Goal: Information Seeking & Learning: Check status

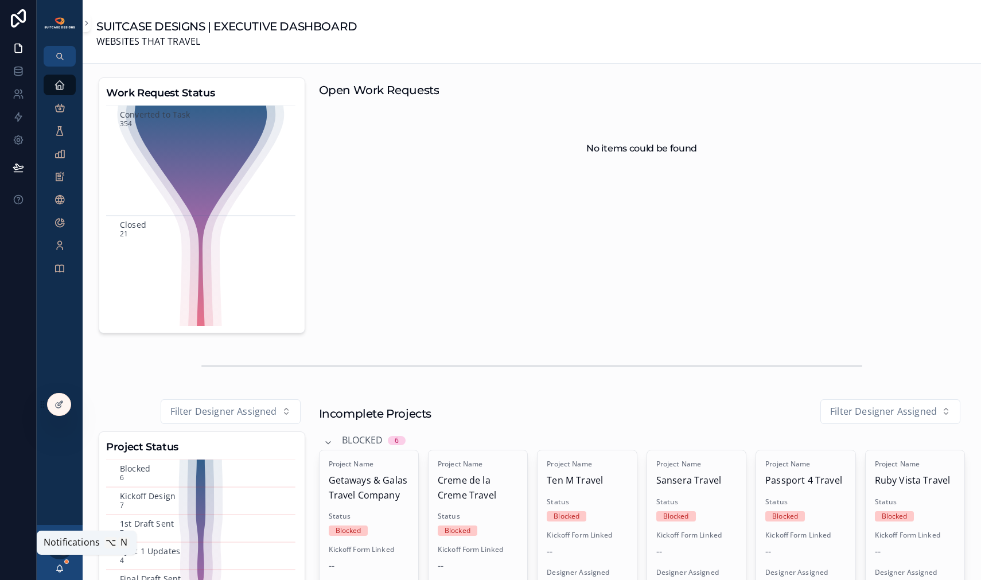
click at [57, 567] on icon "scrollable content" at bounding box center [60, 567] width 6 height 5
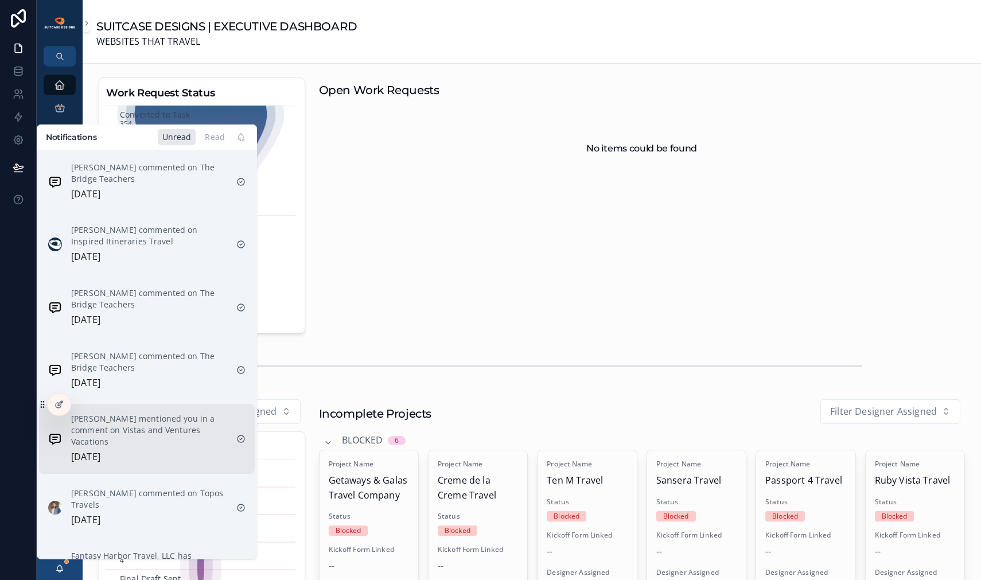
click at [136, 425] on p "[PERSON_NAME] mentioned you in a comment on Vistas and Ventures Vacations" at bounding box center [149, 430] width 156 height 34
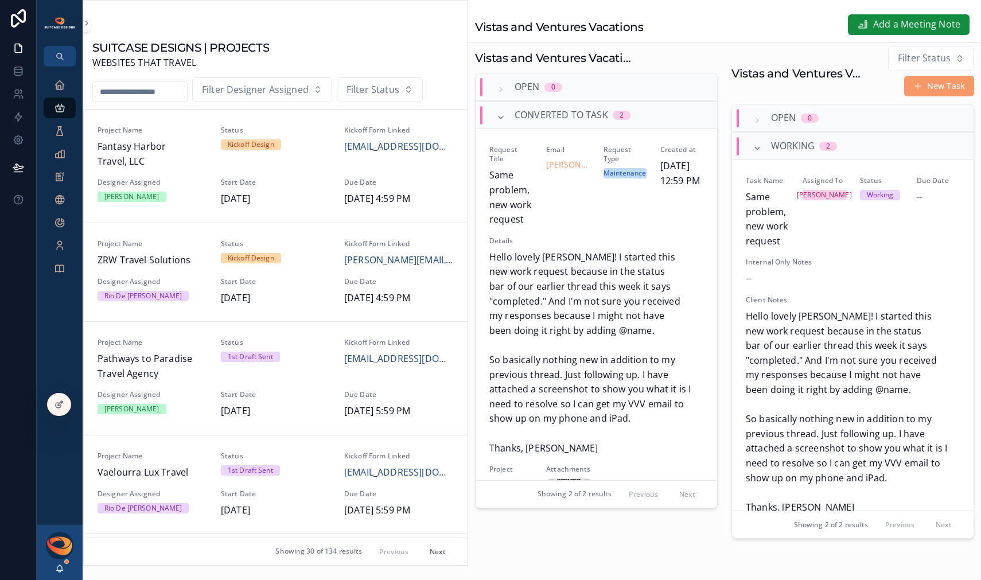
scroll to position [607, 0]
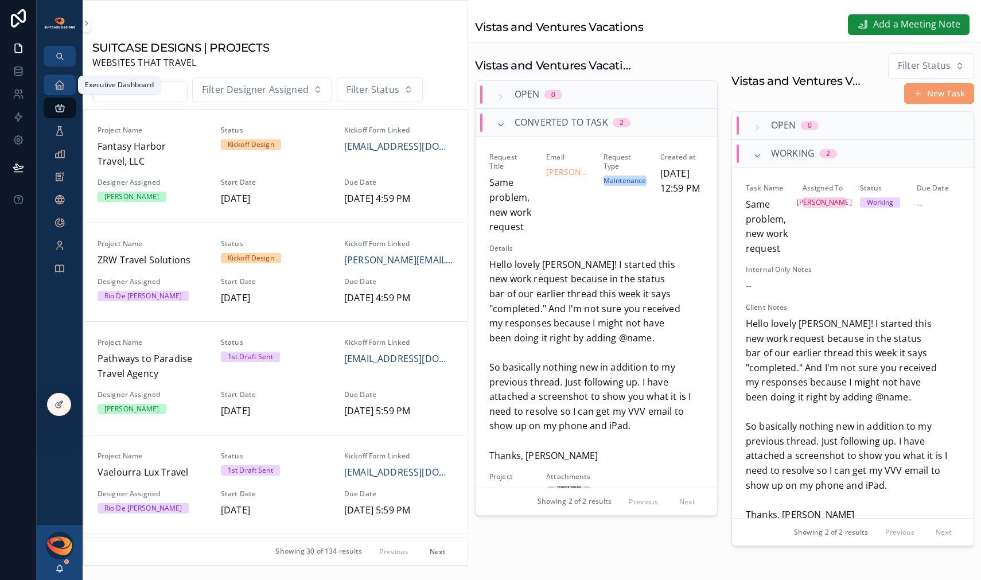
click at [55, 89] on icon "scrollable content" at bounding box center [59, 84] width 11 height 11
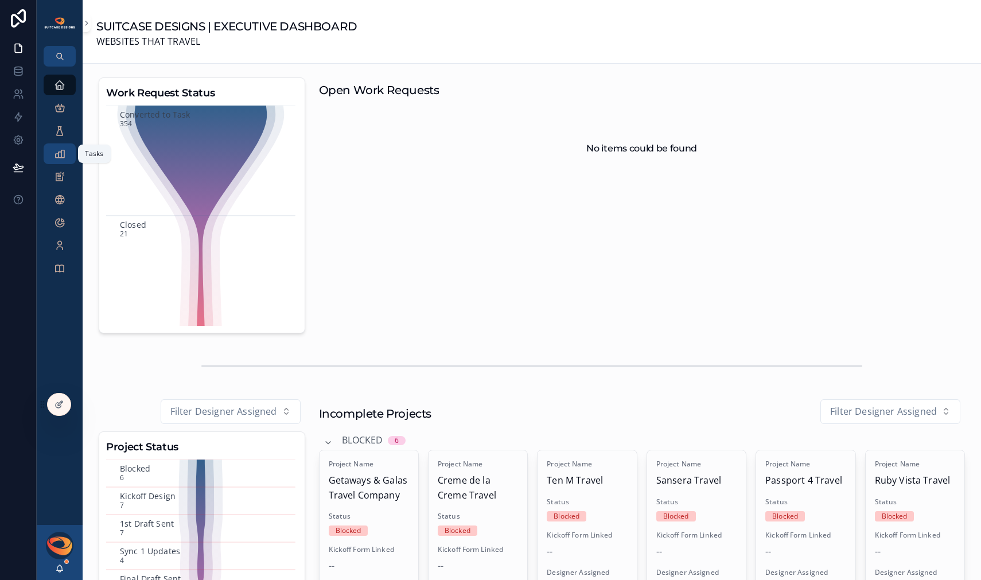
click at [65, 157] on div "Tasks" at bounding box center [59, 154] width 18 height 18
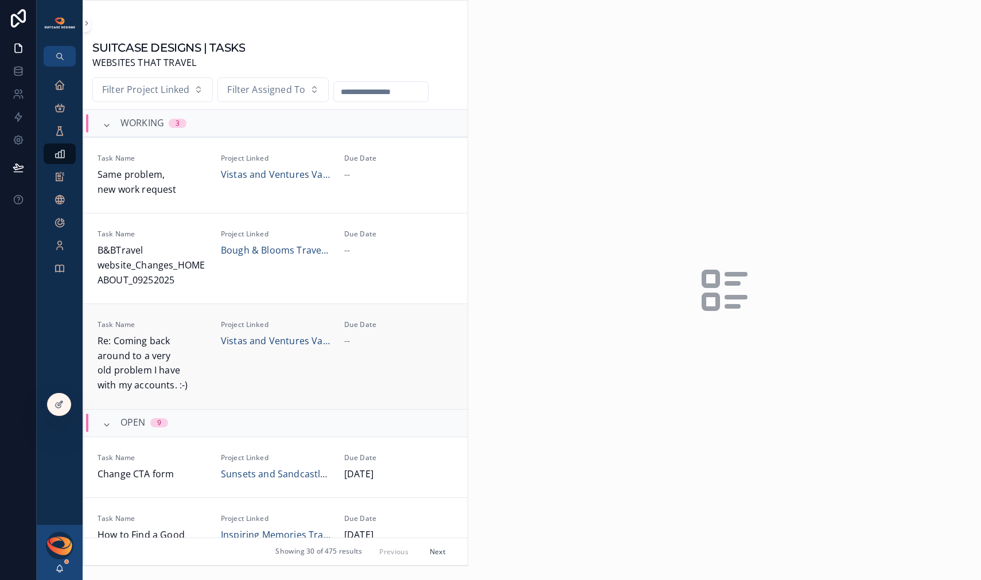
click at [186, 352] on span "Re: Coming back around to a very old problem I have with my accounts. :-)" at bounding box center [153, 363] width 110 height 59
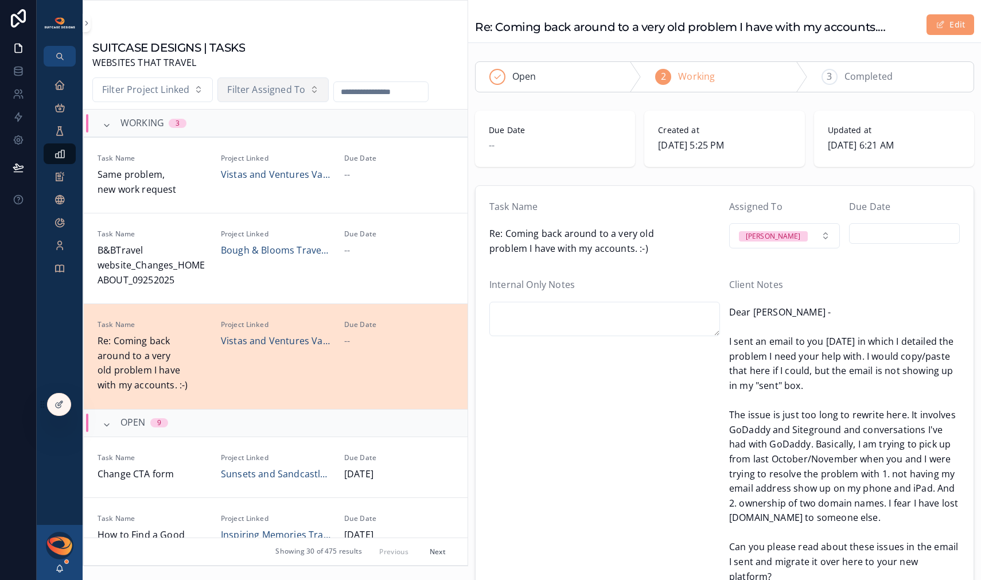
click at [262, 92] on span "Filter Assigned To" at bounding box center [266, 90] width 78 height 15
click at [185, 246] on span "B&BTravel website_Changes_HOME ABOUT_09252025" at bounding box center [153, 265] width 110 height 44
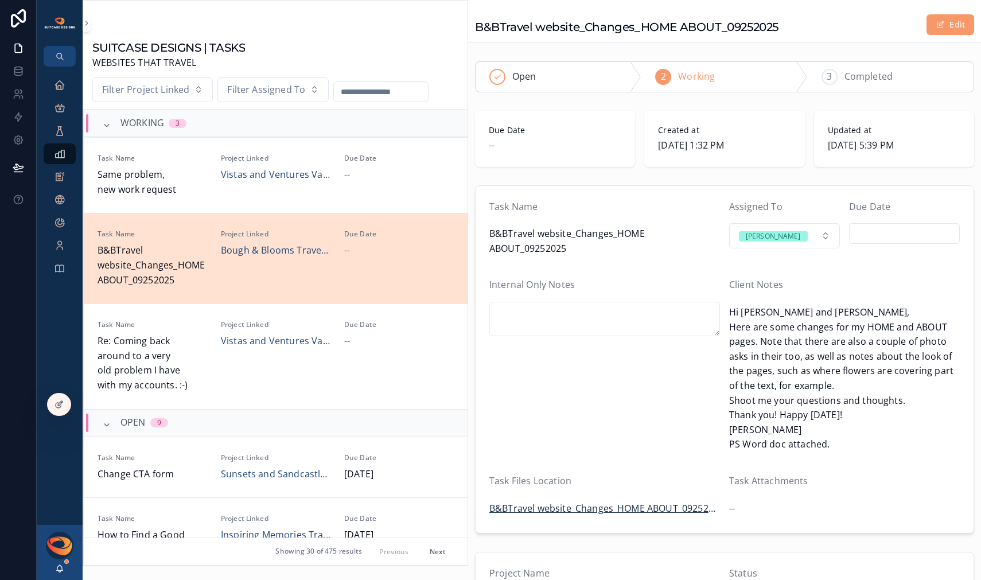
click at [644, 510] on span "B&BTravel website_Changes_HOME ABOUT_09252025" at bounding box center [604, 508] width 231 height 15
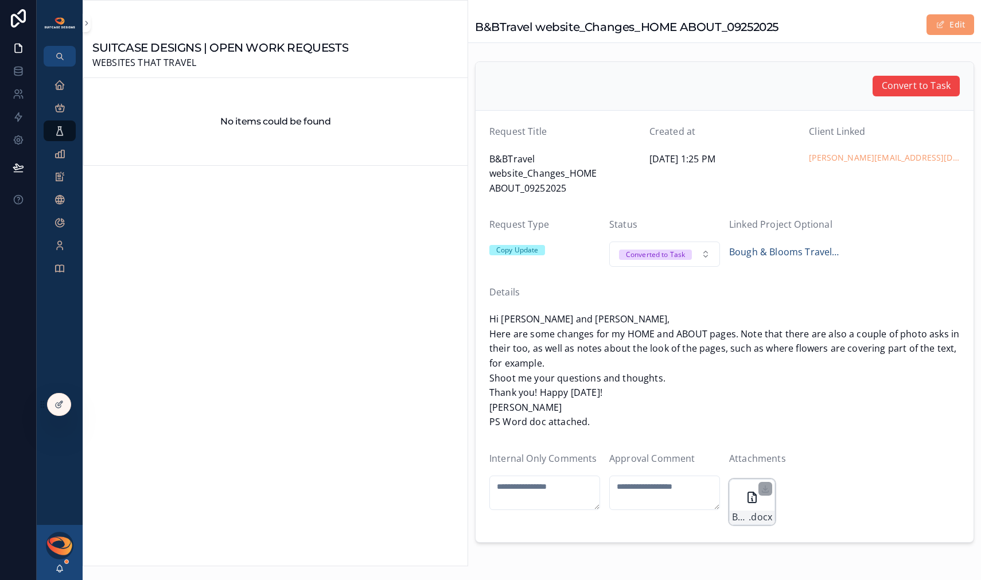
click at [739, 497] on div "B&BTravel-website_Changes_HOME-ABOUT_09252025 .docx" at bounding box center [752, 502] width 46 height 46
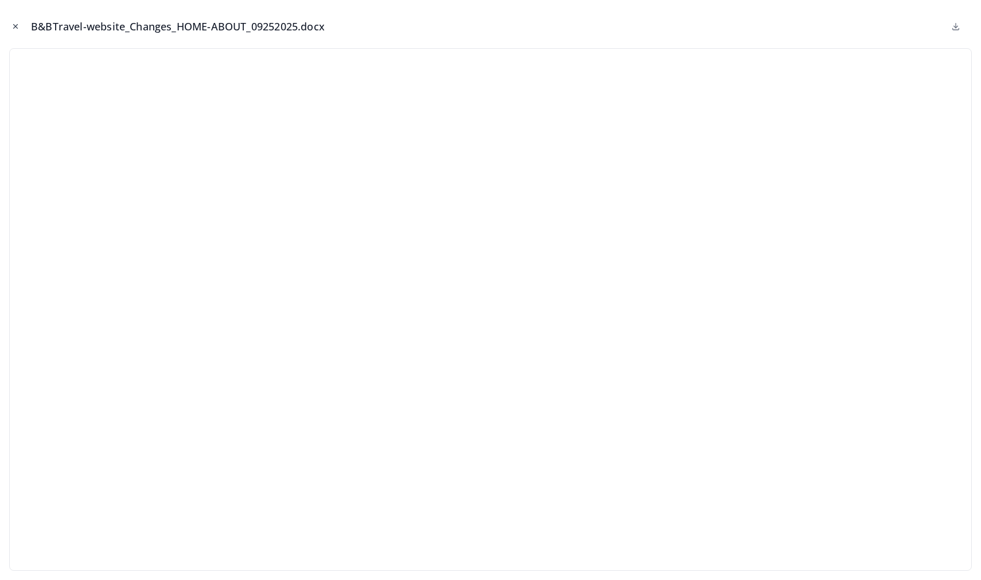
click at [14, 26] on icon "Close modal" at bounding box center [15, 26] width 8 height 8
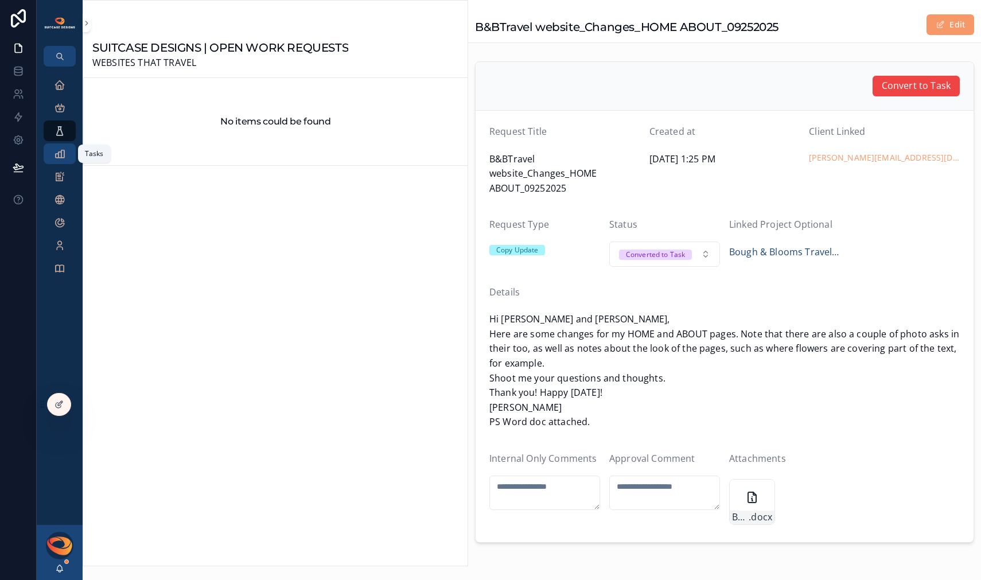
click at [60, 153] on icon "scrollable content" at bounding box center [59, 153] width 11 height 11
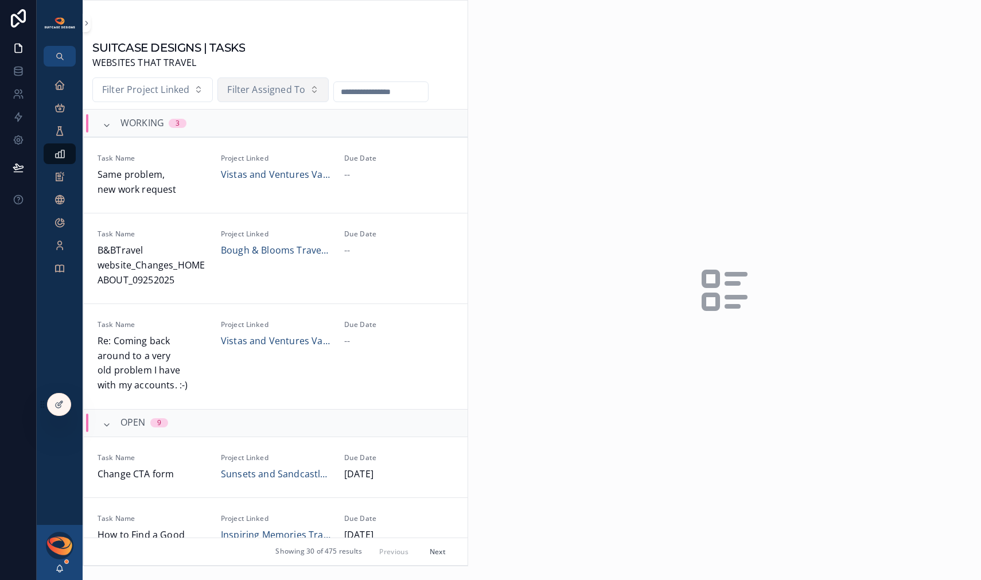
click at [271, 91] on span "Filter Assigned To" at bounding box center [266, 90] width 78 height 15
click at [258, 141] on div "[PERSON_NAME]" at bounding box center [272, 138] width 138 height 18
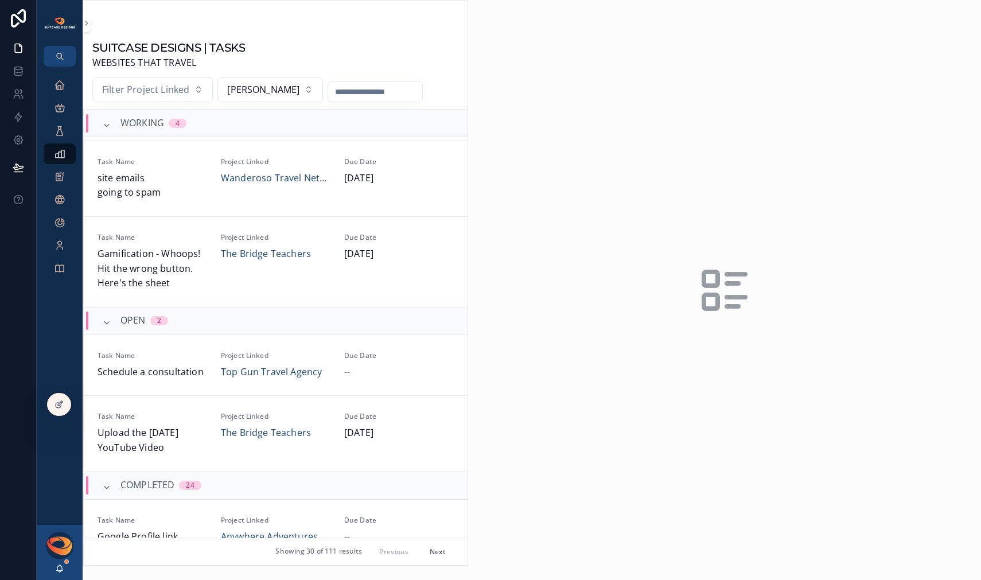
scroll to position [185, 0]
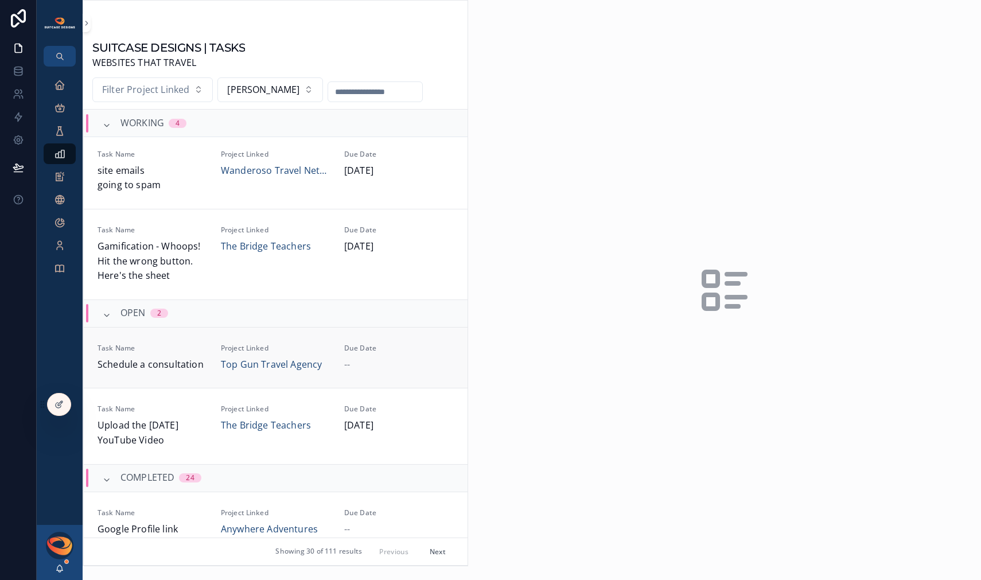
click at [191, 359] on span "Schedule a consultation" at bounding box center [153, 364] width 110 height 15
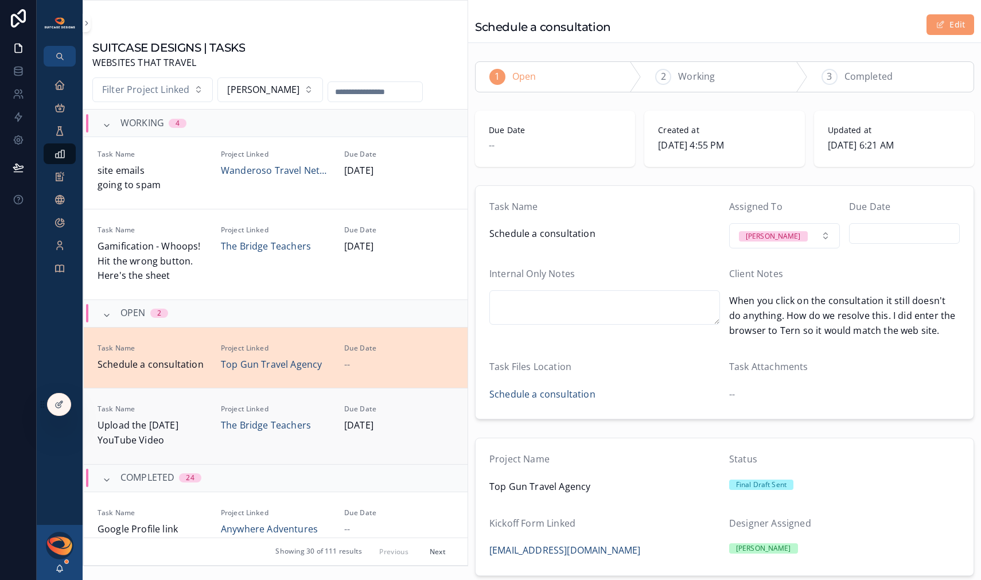
click at [187, 413] on span "Task Name" at bounding box center [153, 408] width 110 height 9
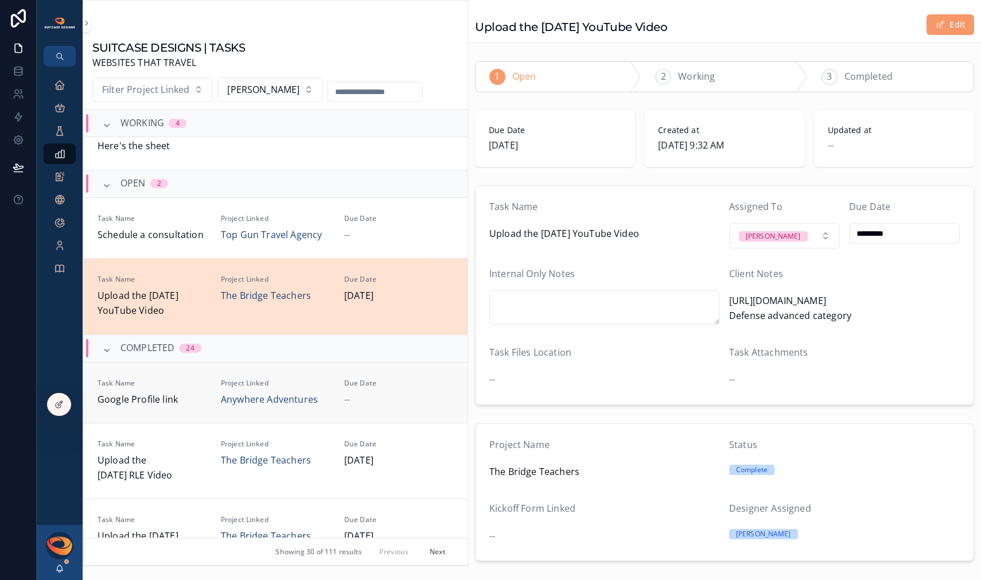
scroll to position [401, 0]
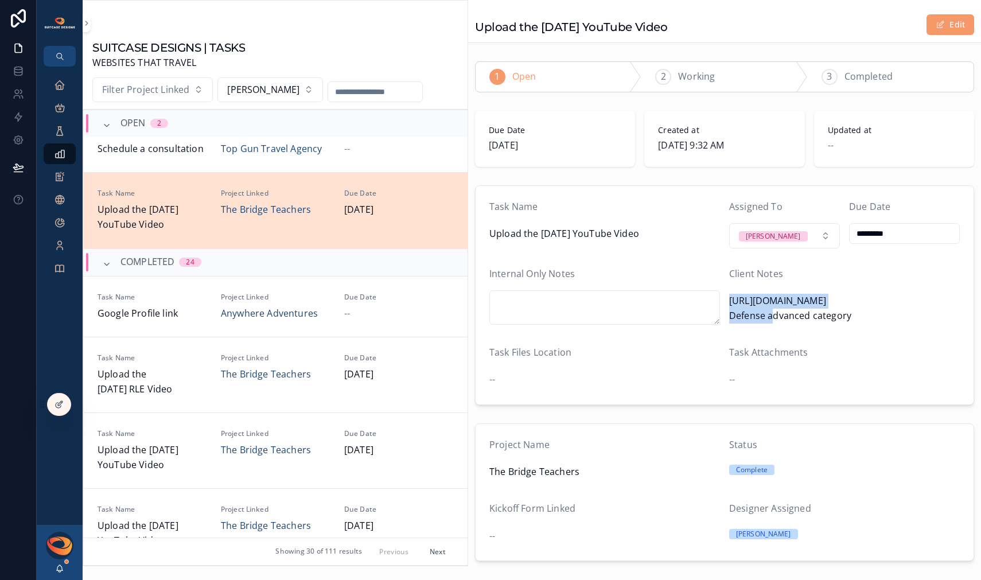
drag, startPoint x: 727, startPoint y: 302, endPoint x: 866, endPoint y: 301, distance: 138.8
click at [866, 301] on span "[URL][DOMAIN_NAME] Defense advanced category" at bounding box center [844, 308] width 231 height 29
copy span "[URL][DOMAIN_NAME]"
click at [717, 77] on div "2 Working" at bounding box center [724, 77] width 166 height 30
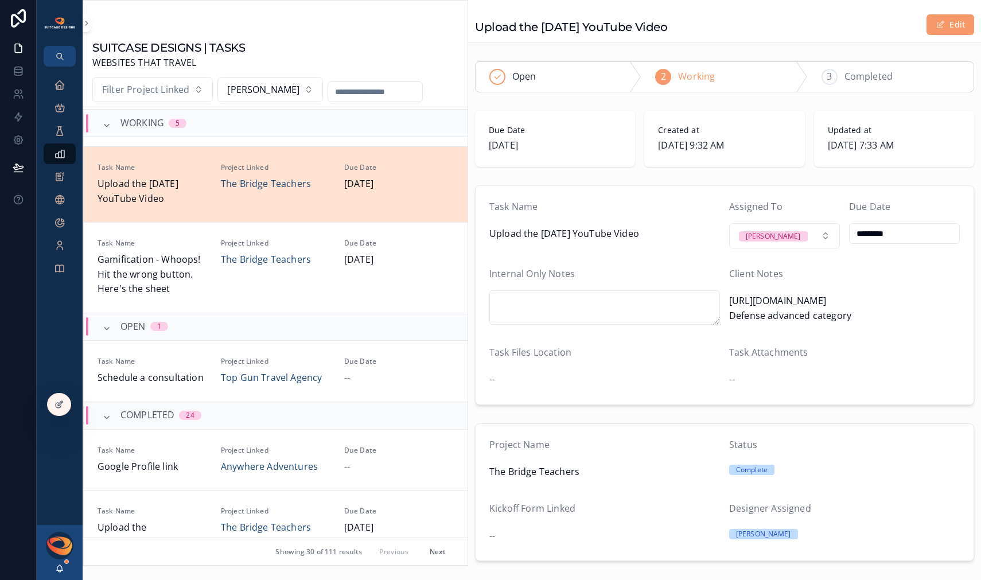
scroll to position [369, 0]
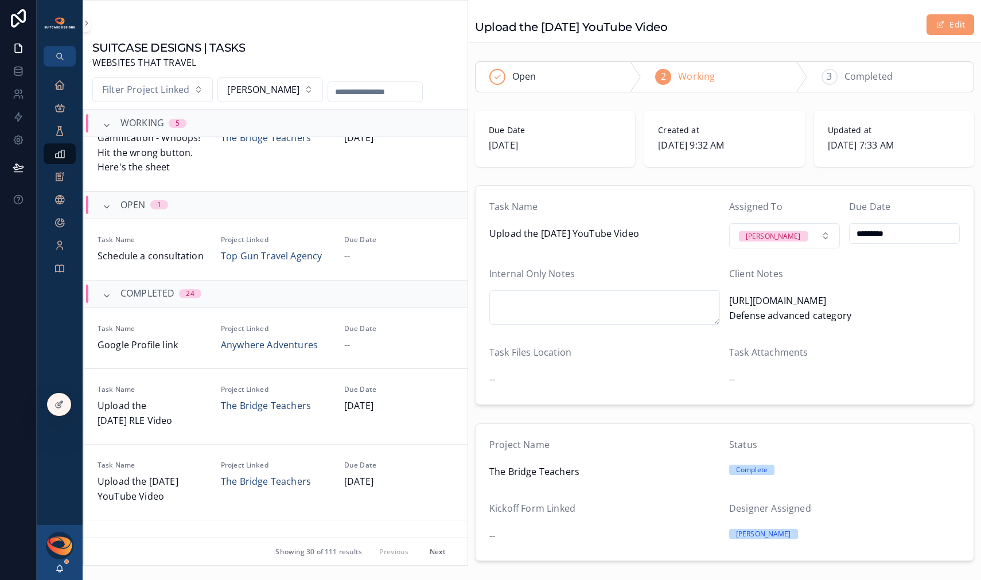
click at [426, 549] on button "Next" at bounding box center [438, 552] width 32 height 18
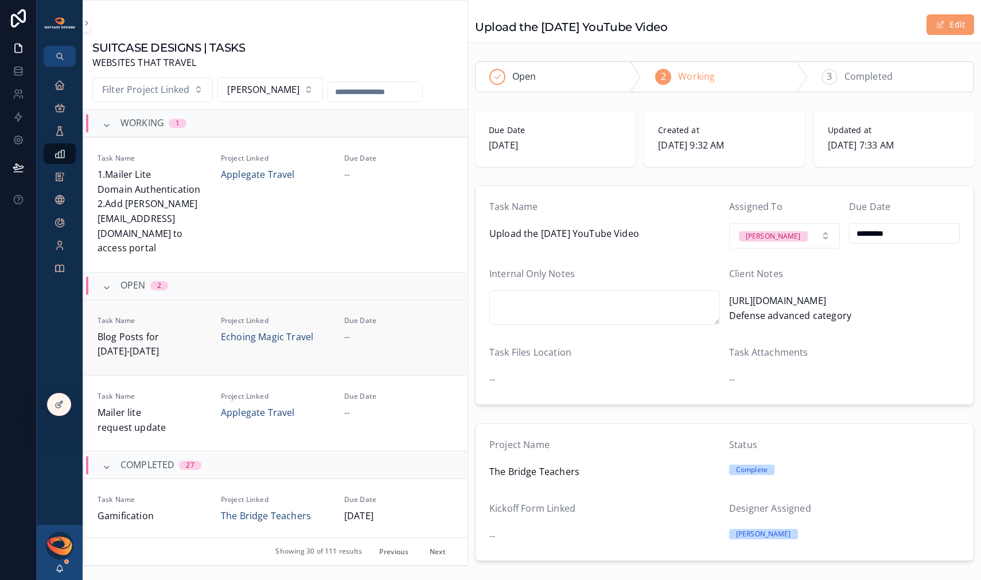
click at [192, 333] on span "Blog Posts for [DATE]-[DATE]" at bounding box center [153, 344] width 110 height 29
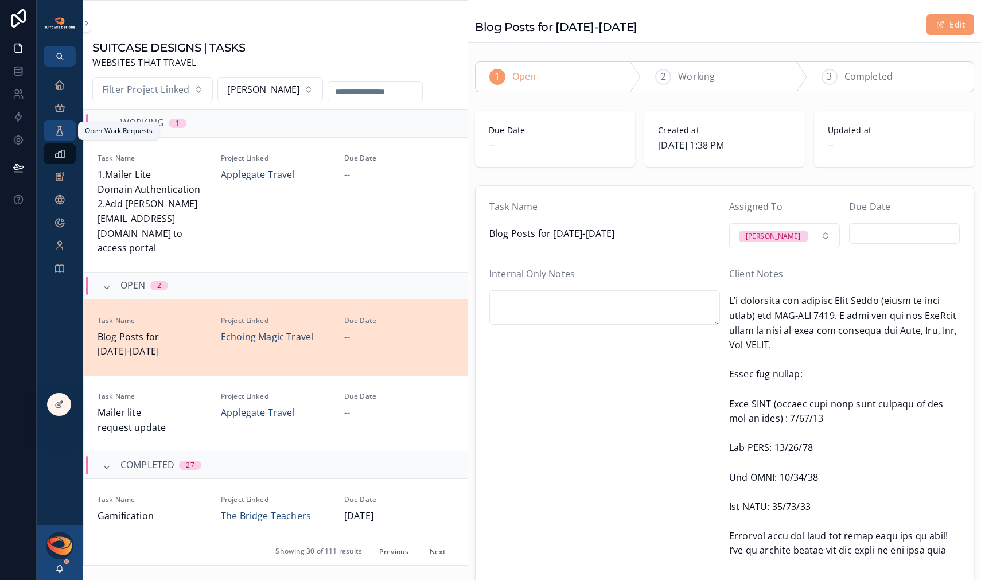
click at [66, 133] on div "Open Work Requests" at bounding box center [59, 131] width 18 height 18
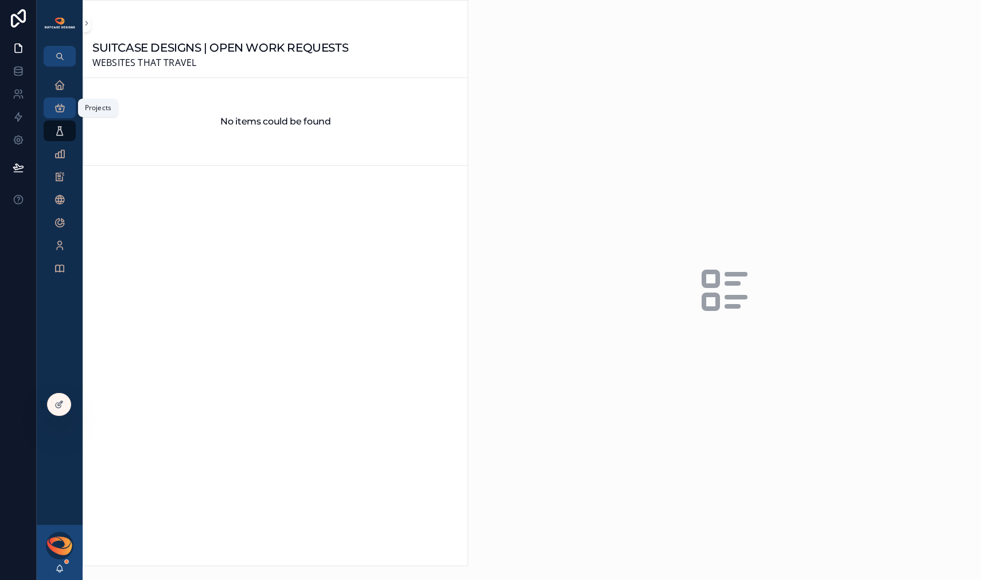
click at [61, 113] on icon "scrollable content" at bounding box center [59, 107] width 11 height 11
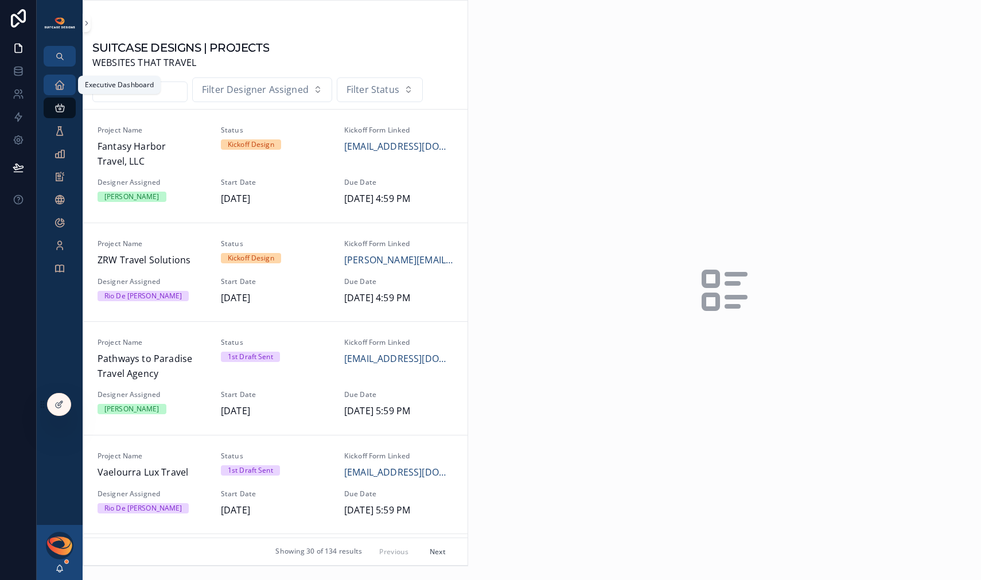
click at [63, 86] on icon "scrollable content" at bounding box center [59, 84] width 11 height 11
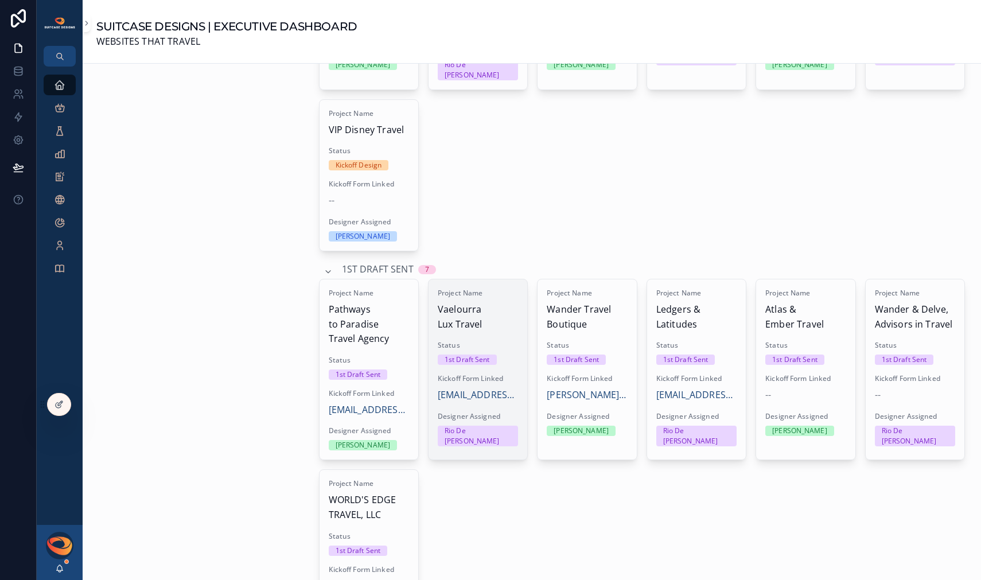
scroll to position [672, 0]
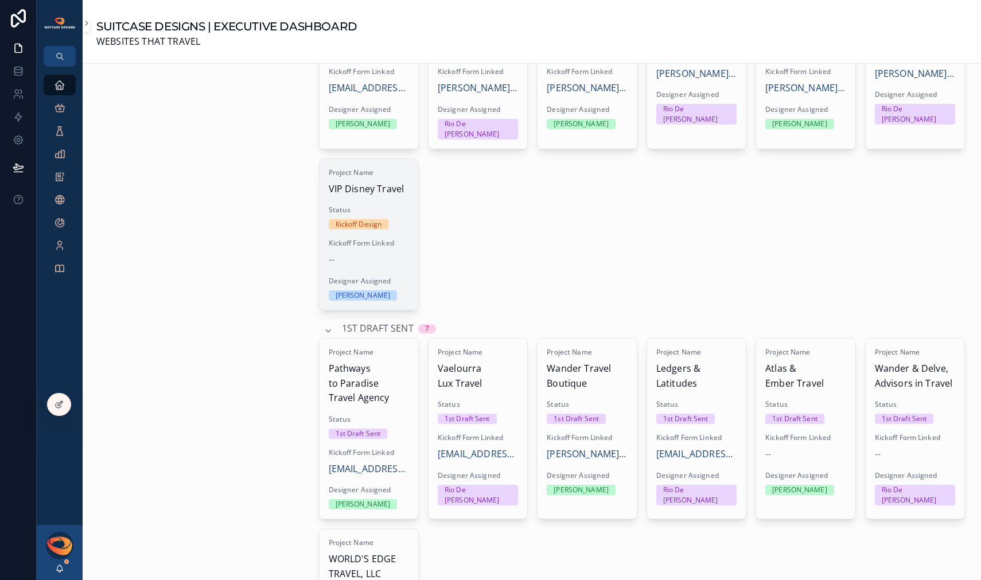
click at [401, 252] on div "--" at bounding box center [369, 259] width 80 height 15
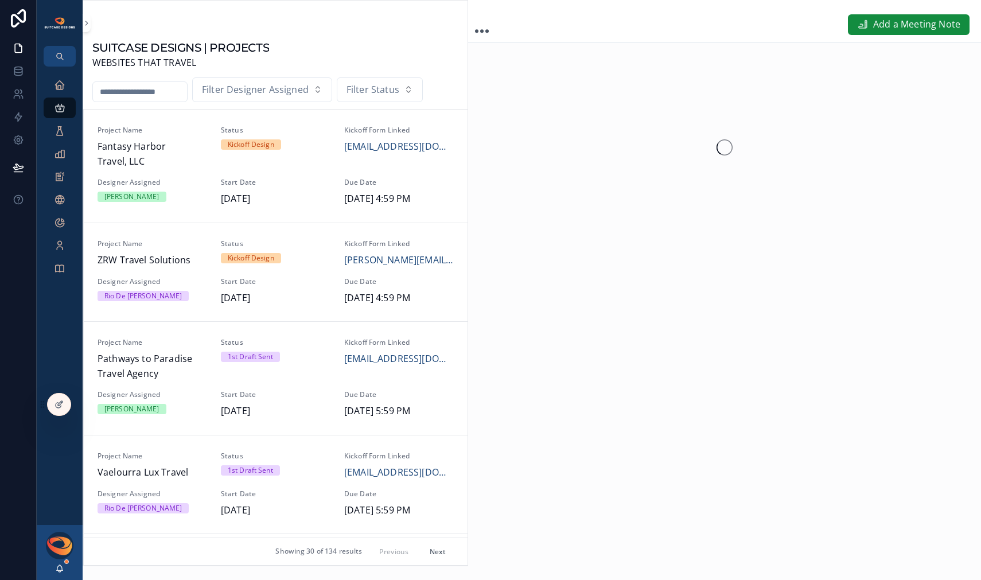
scroll to position [1441, 0]
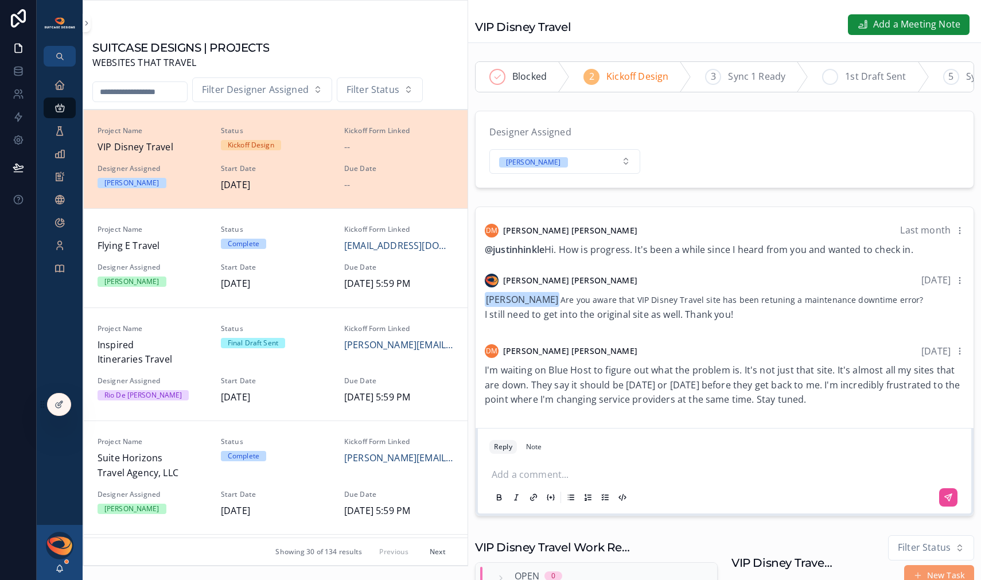
click at [846, 79] on span "1st Draft Sent" at bounding box center [875, 76] width 61 height 15
click at [840, 78] on icon "scrollable content" at bounding box center [840, 76] width 9 height 9
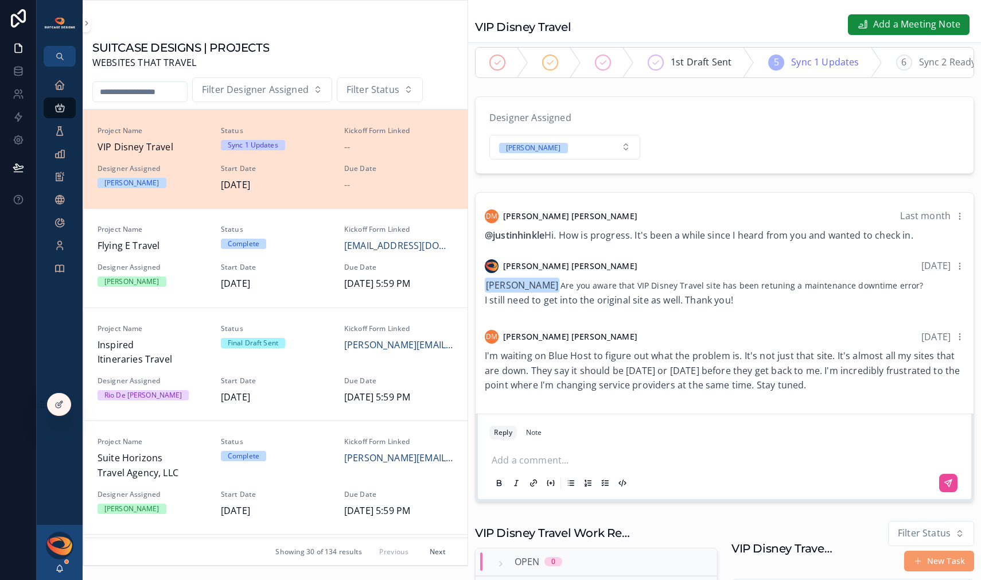
scroll to position [29, 0]
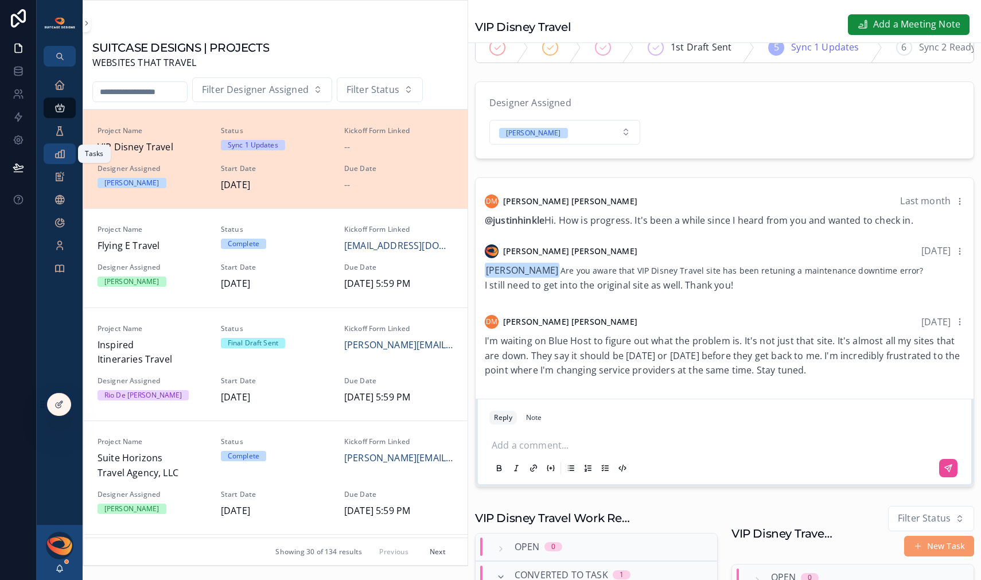
click at [63, 159] on icon "scrollable content" at bounding box center [59, 153] width 11 height 11
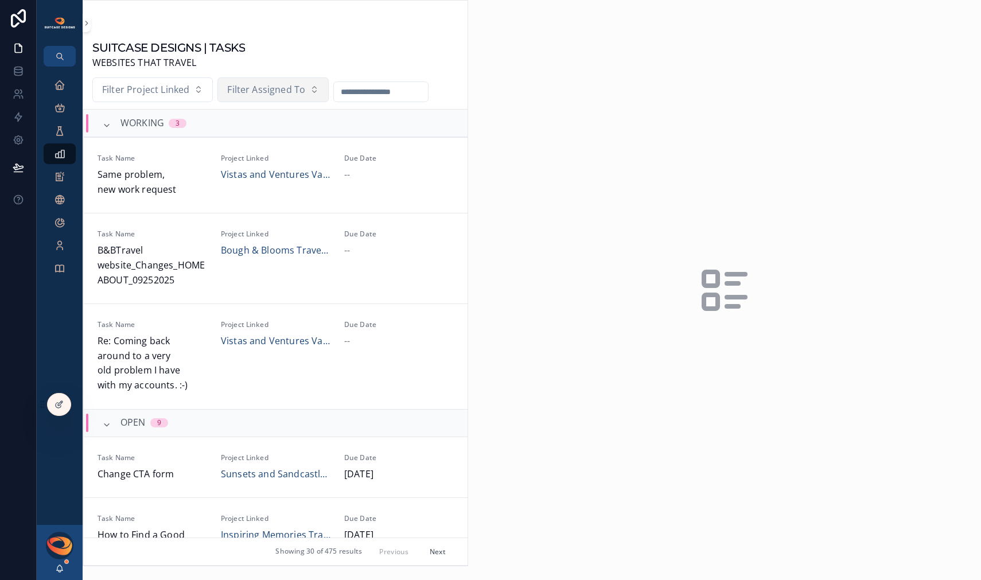
click at [277, 94] on span "Filter Assigned To" at bounding box center [266, 90] width 78 height 15
click at [263, 143] on div "[PERSON_NAME]" at bounding box center [272, 138] width 138 height 18
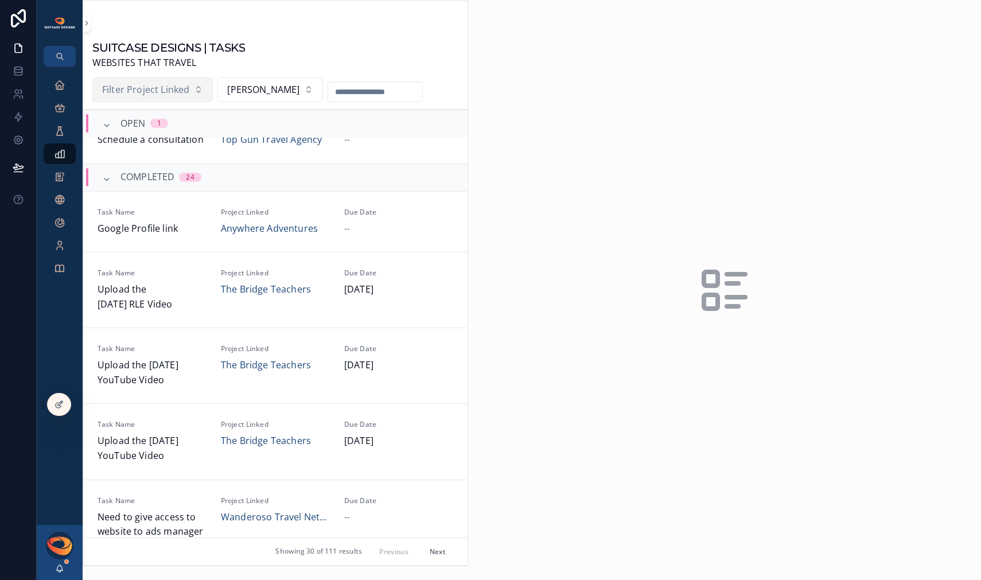
scroll to position [471, 0]
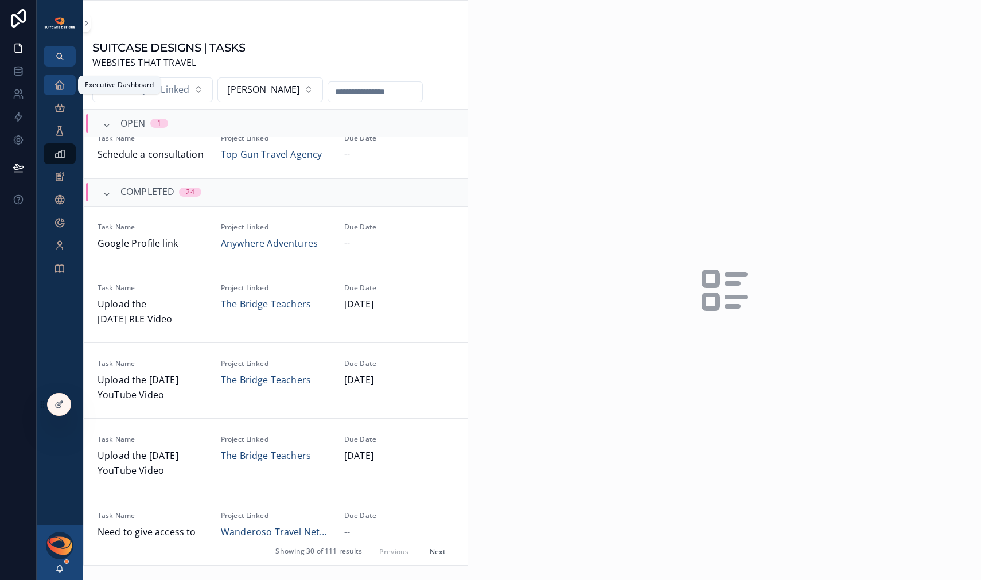
click at [61, 83] on icon "scrollable content" at bounding box center [59, 84] width 11 height 11
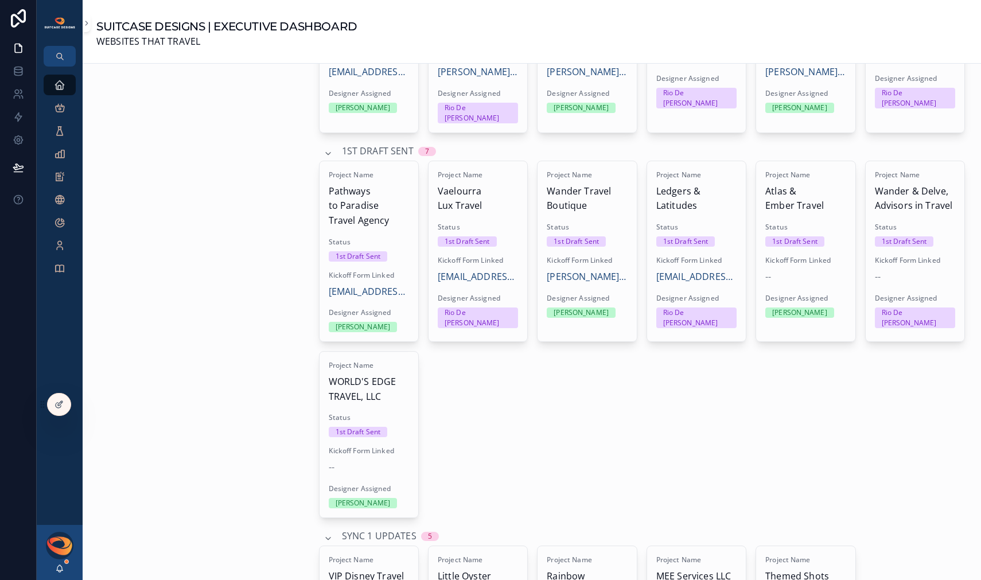
scroll to position [696, 0]
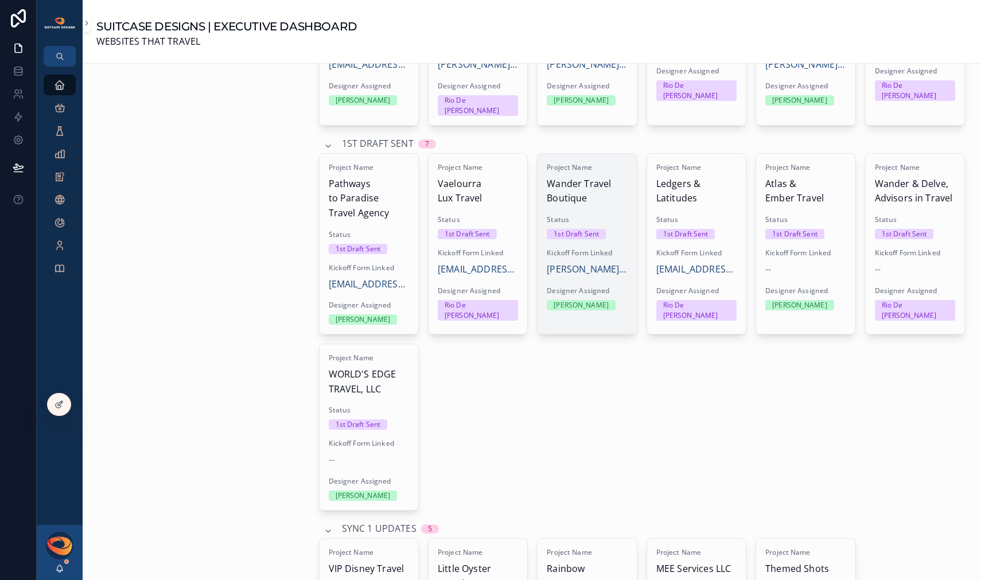
click at [604, 199] on div "Project Name Wander Travel Boutique Status 1st Draft Sent Kickoff Form Linked […" at bounding box center [587, 237] width 99 height 166
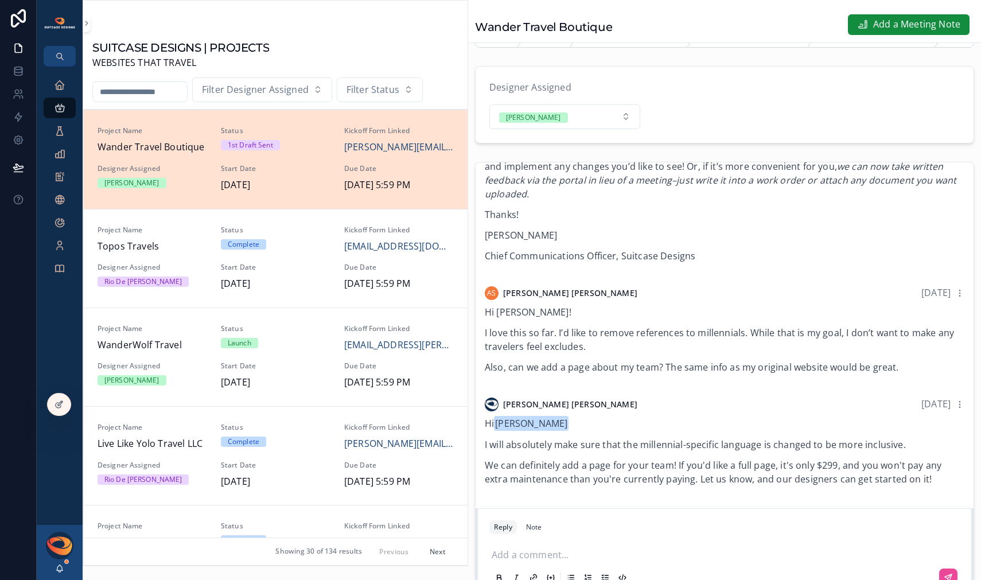
scroll to position [52, 0]
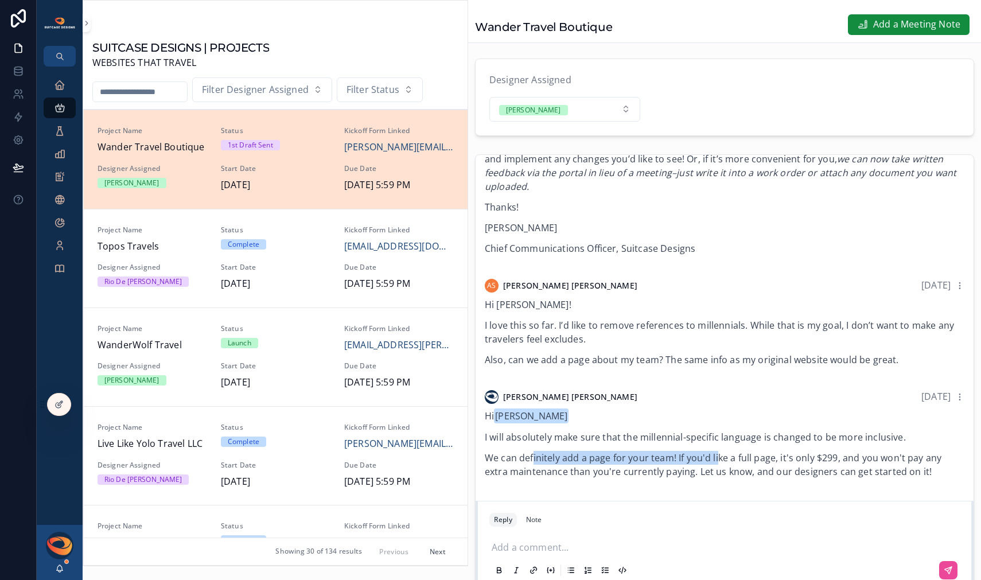
drag, startPoint x: 568, startPoint y: 465, endPoint x: 719, endPoint y: 465, distance: 150.9
click at [718, 465] on p "We can definitely add a page for your team! If you'd like a full page, it's onl…" at bounding box center [725, 465] width 480 height 28
click at [719, 465] on p "We can definitely add a page for your team! If you'd like a full page, it's onl…" at bounding box center [725, 465] width 480 height 28
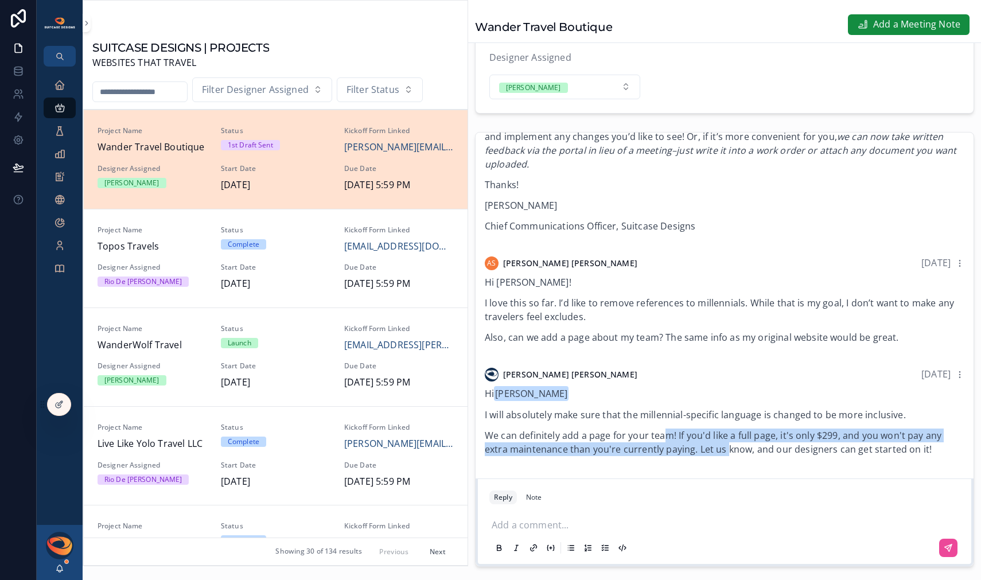
drag, startPoint x: 666, startPoint y: 446, endPoint x: 727, endPoint y: 456, distance: 62.2
click at [727, 456] on p "We can definitely add a page for your team! If you'd like a full page, it's onl…" at bounding box center [725, 443] width 480 height 28
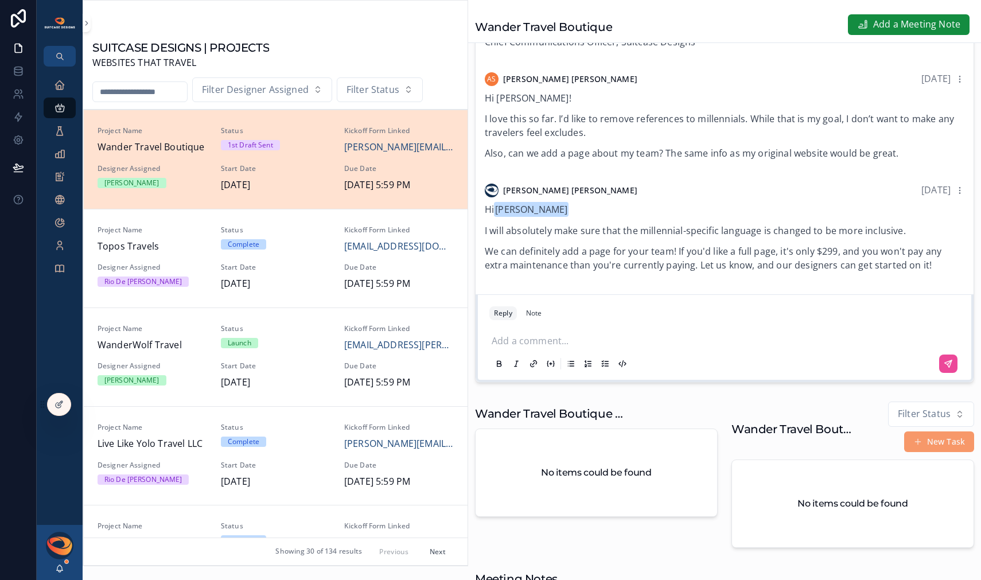
scroll to position [450, 0]
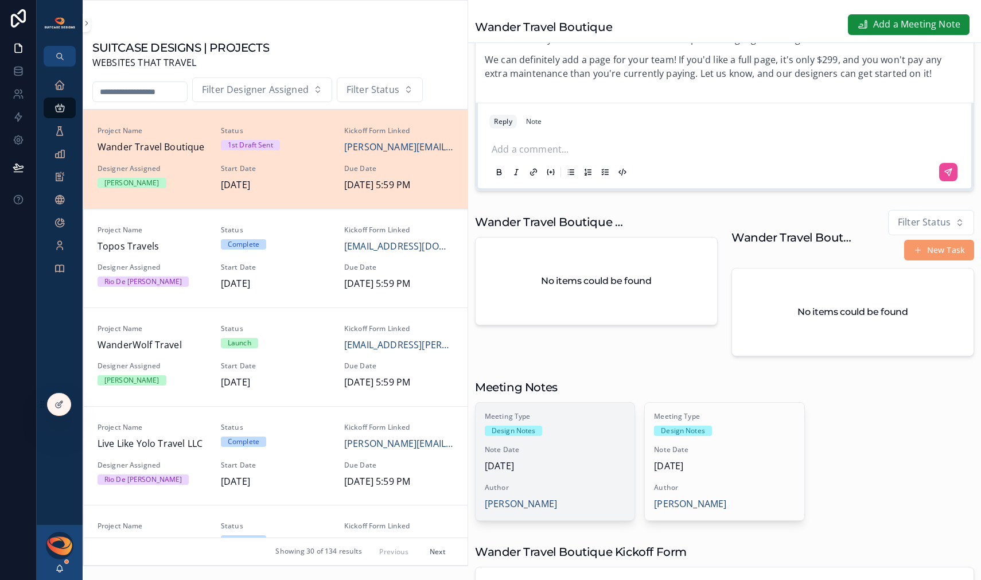
click at [551, 474] on span "[DATE]" at bounding box center [555, 466] width 141 height 15
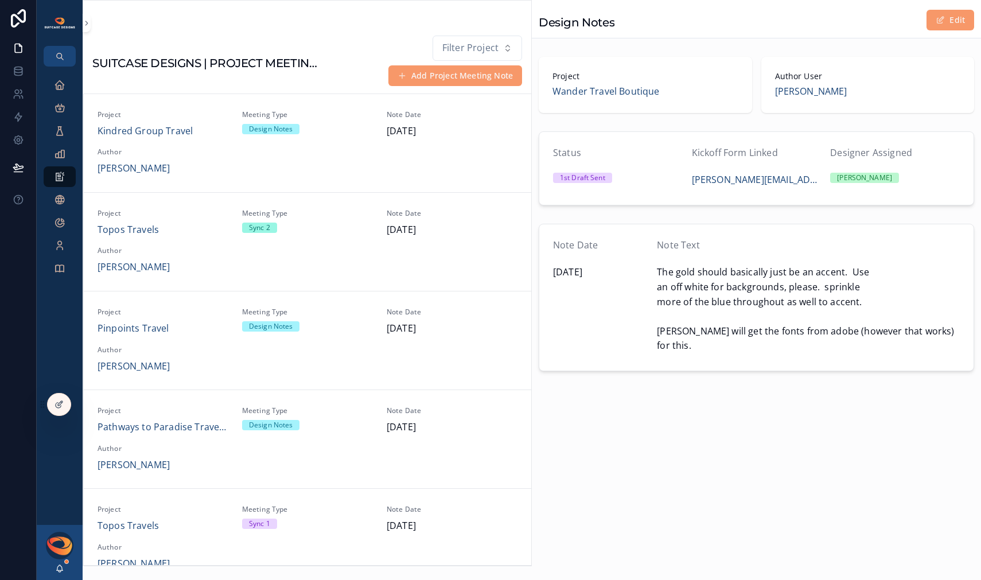
scroll to position [691, 0]
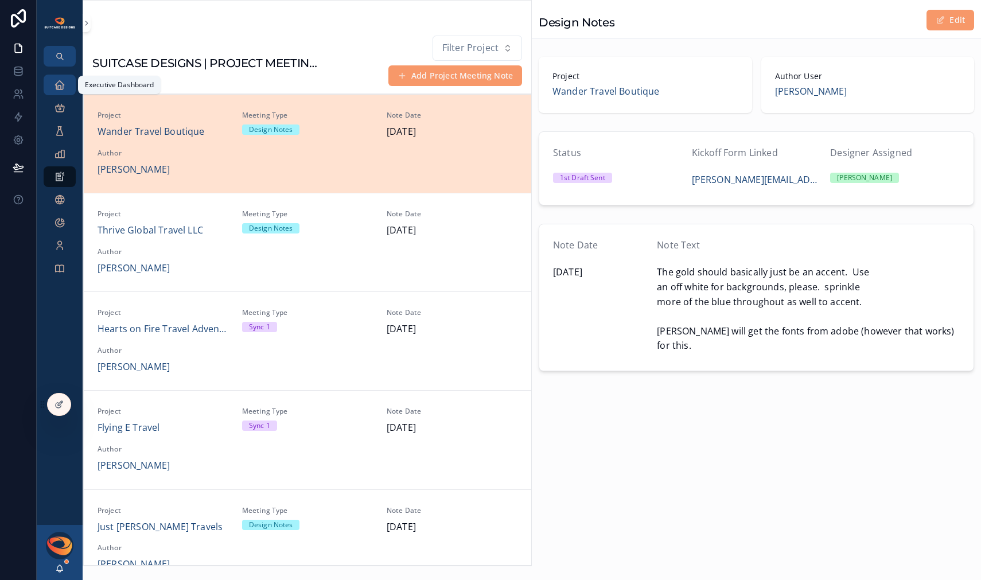
click at [59, 87] on icon "scrollable content" at bounding box center [59, 84] width 11 height 11
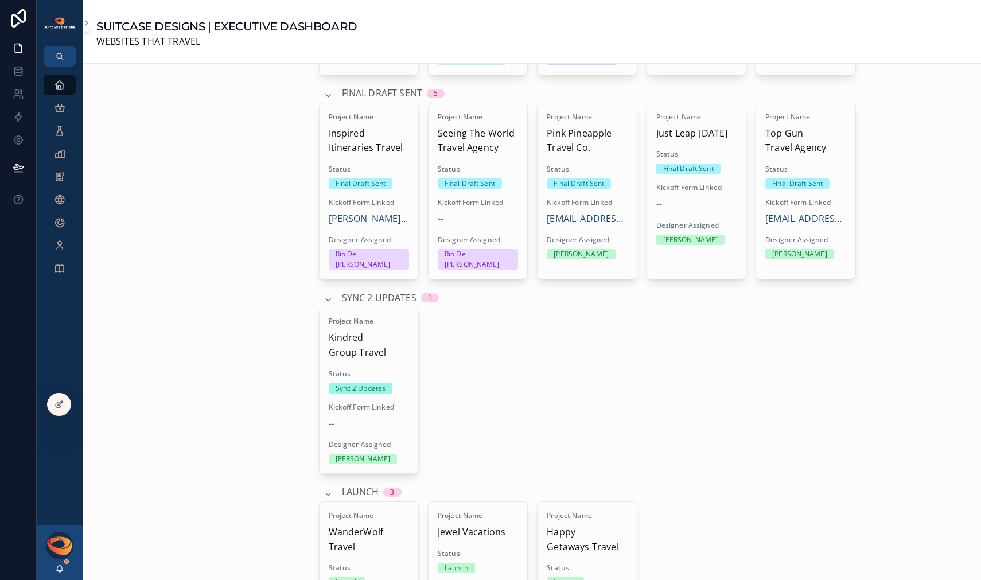
scroll to position [1453, 0]
